Goal: Find specific page/section: Find specific page/section

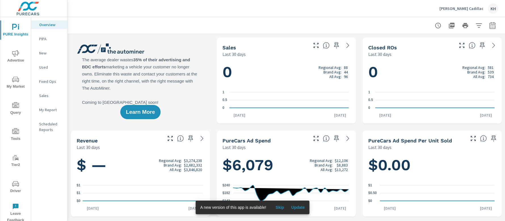
click at [46, 50] on p "New" at bounding box center [51, 53] width 24 height 6
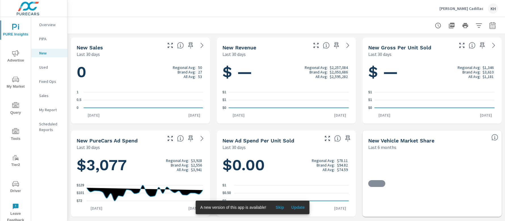
scroll to position [0, 0]
click at [12, 183] on icon "nav menu" at bounding box center [15, 183] width 7 height 5
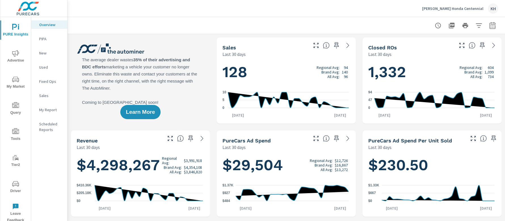
click at [20, 184] on span "Driver" at bounding box center [15, 187] width 27 height 14
